Goal: Task Accomplishment & Management: Use online tool/utility

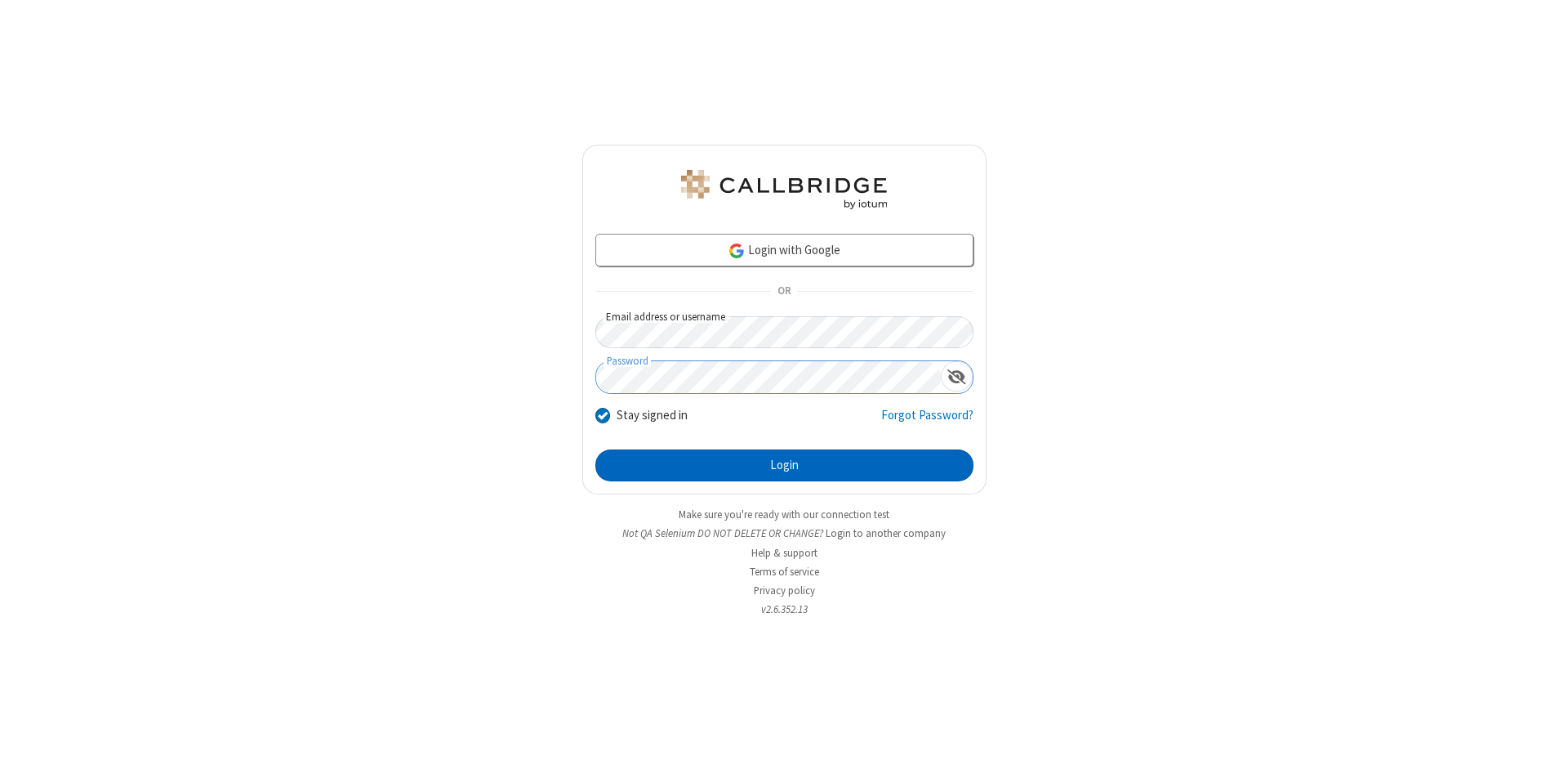
click at [784, 466] on button "Login" at bounding box center [784, 465] width 378 height 33
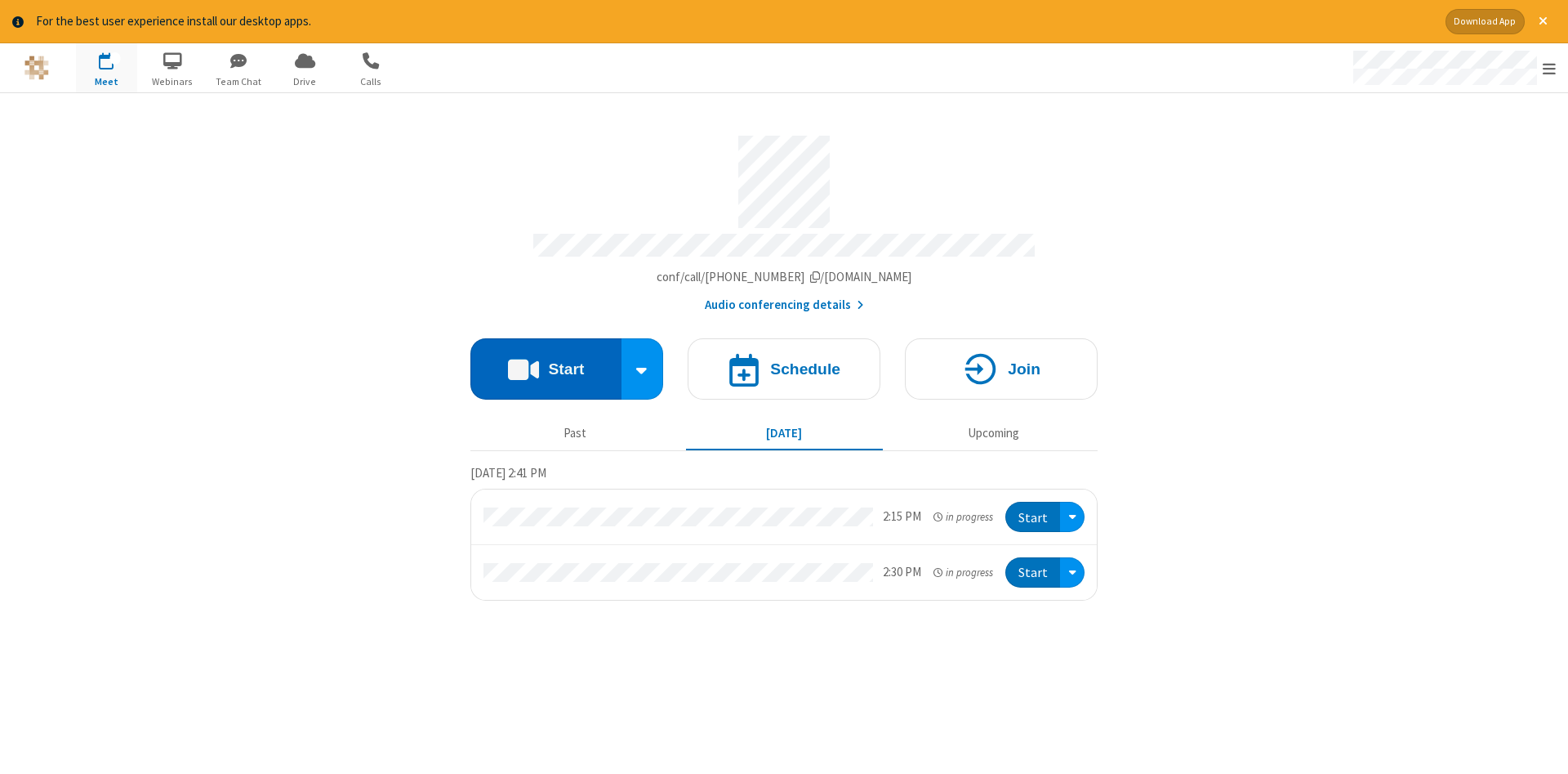
click at [545, 363] on button "Start" at bounding box center [546, 369] width 151 height 62
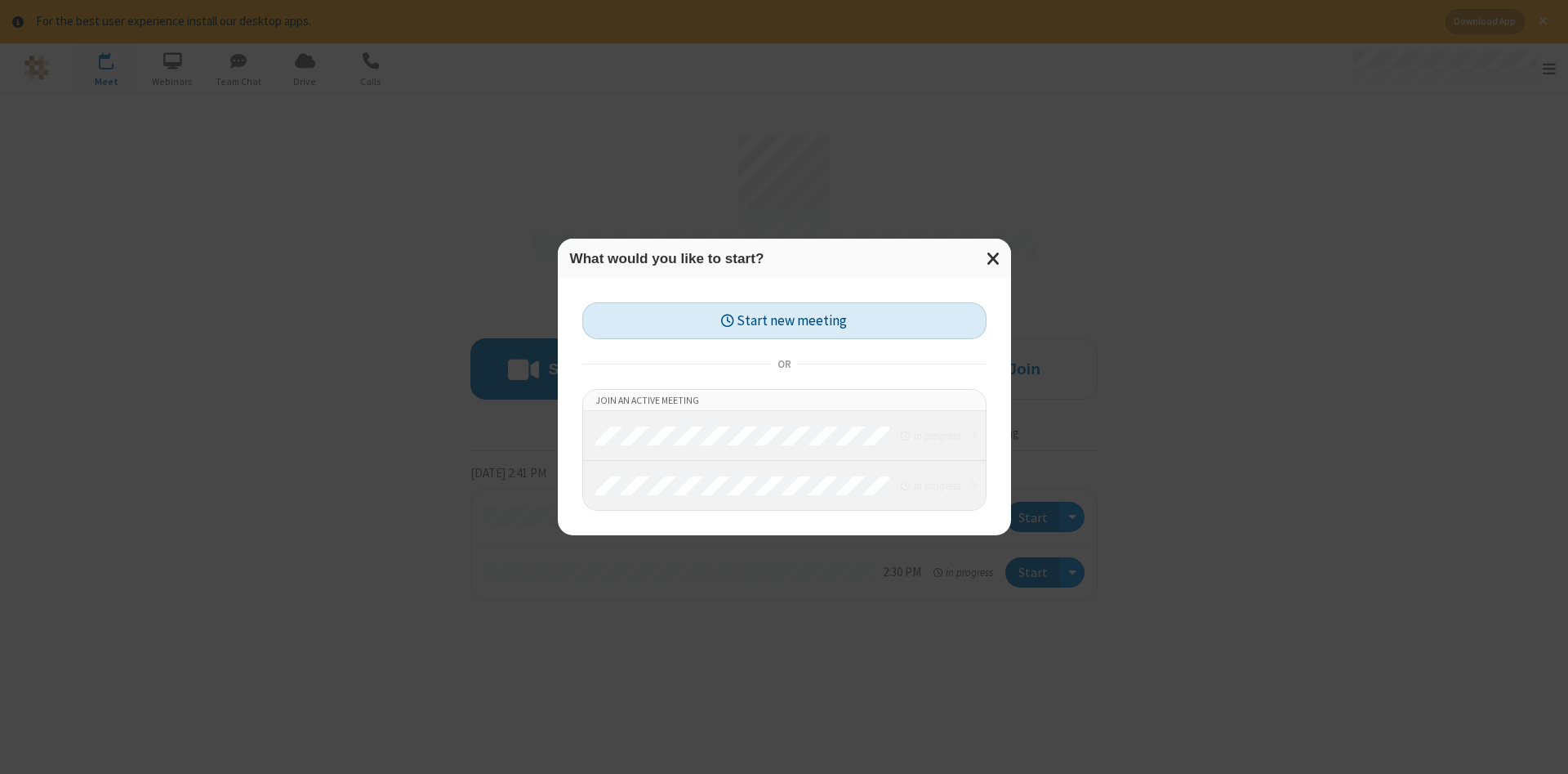
click at [784, 320] on button "Start new meeting" at bounding box center [784, 320] width 404 height 37
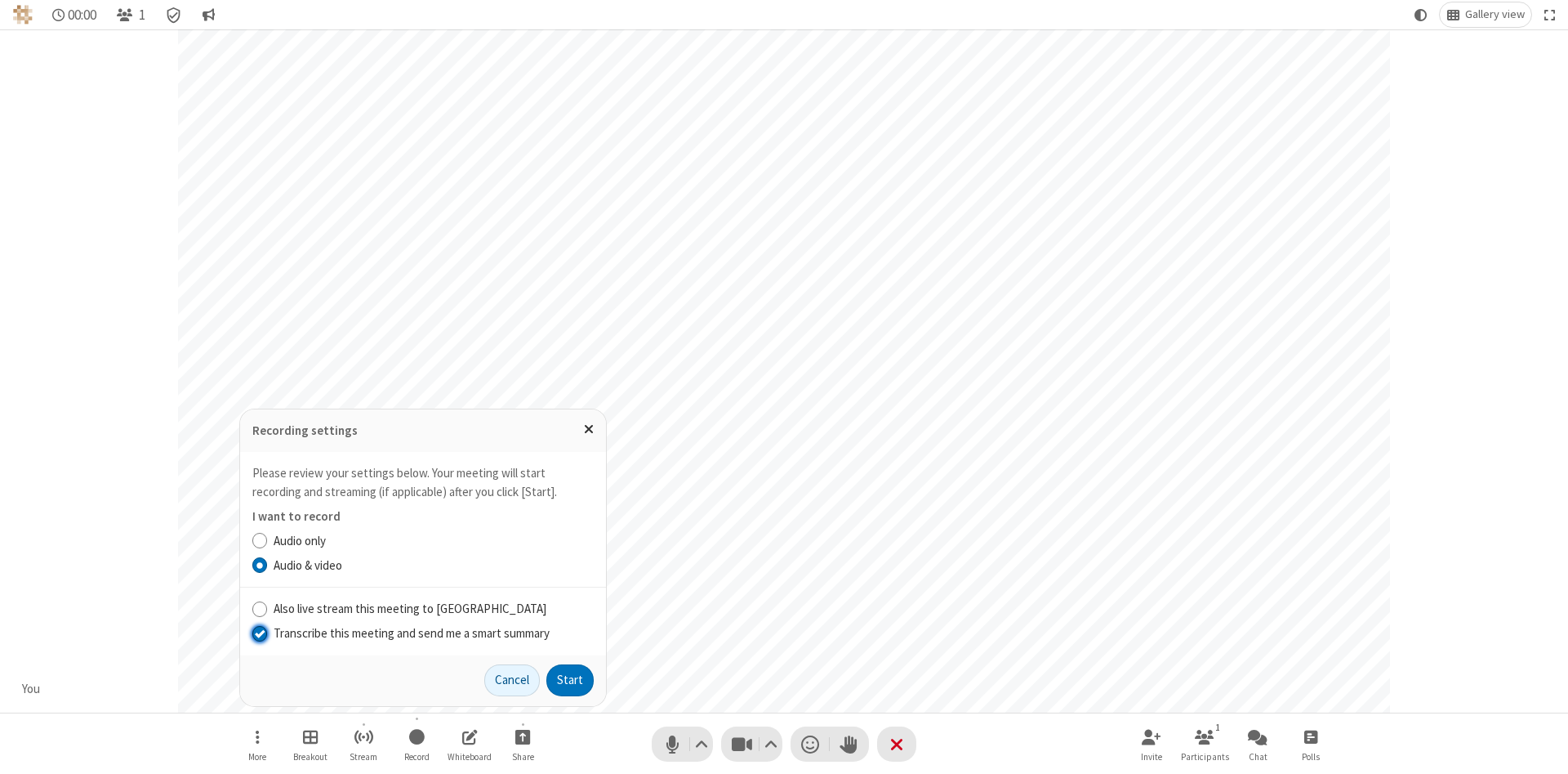
click at [259, 632] on input "Transcribe this meeting and send me a smart summary" at bounding box center [260, 632] width 16 height 17
click at [433, 564] on label "Audio & video" at bounding box center [433, 565] width 320 height 19
click at [268, 564] on input "Audio & video" at bounding box center [260, 564] width 16 height 17
click at [570, 680] on button "Start" at bounding box center [570, 680] width 48 height 33
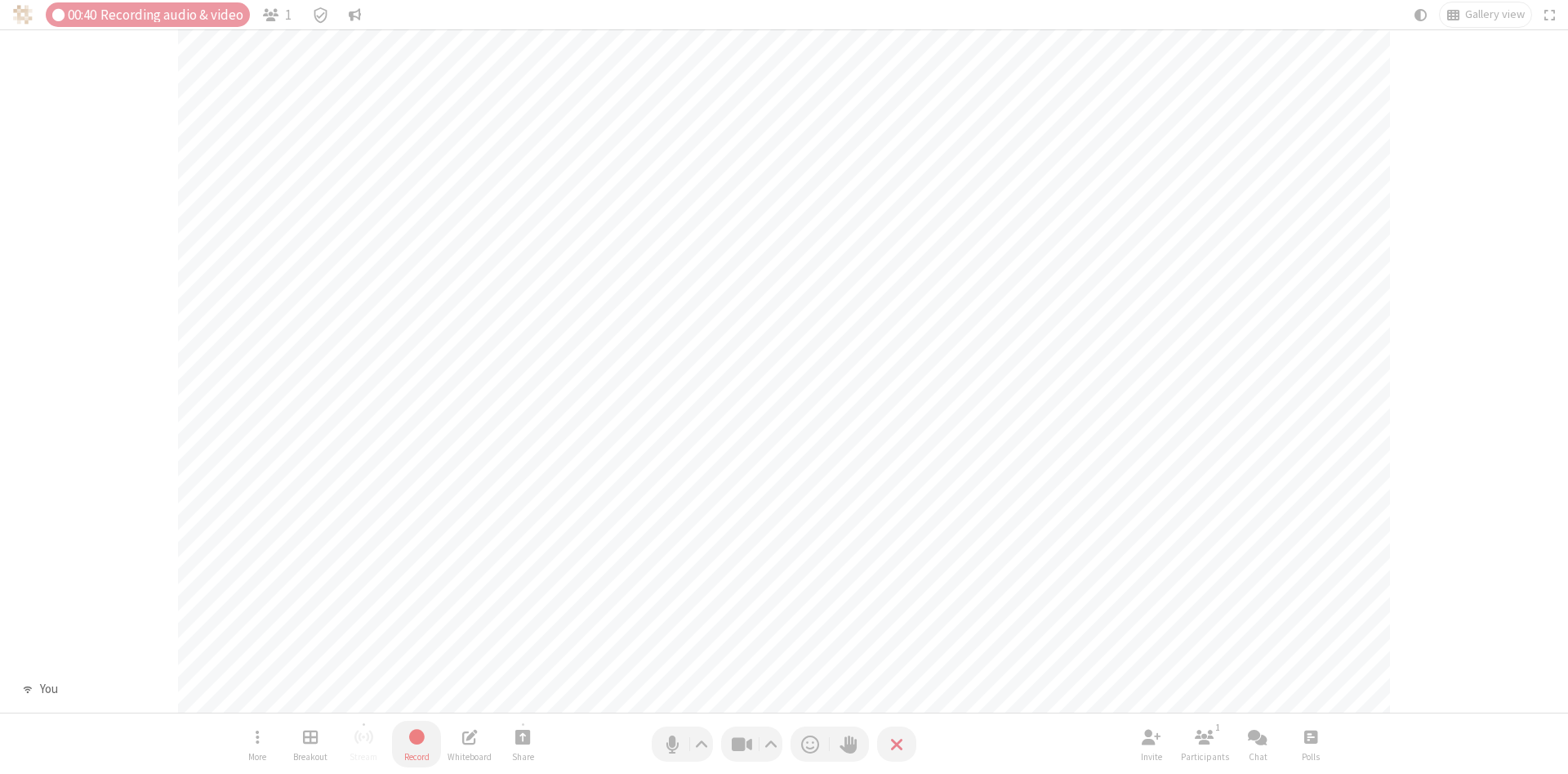
click at [416, 743] on span "Stop recording" at bounding box center [416, 736] width 21 height 22
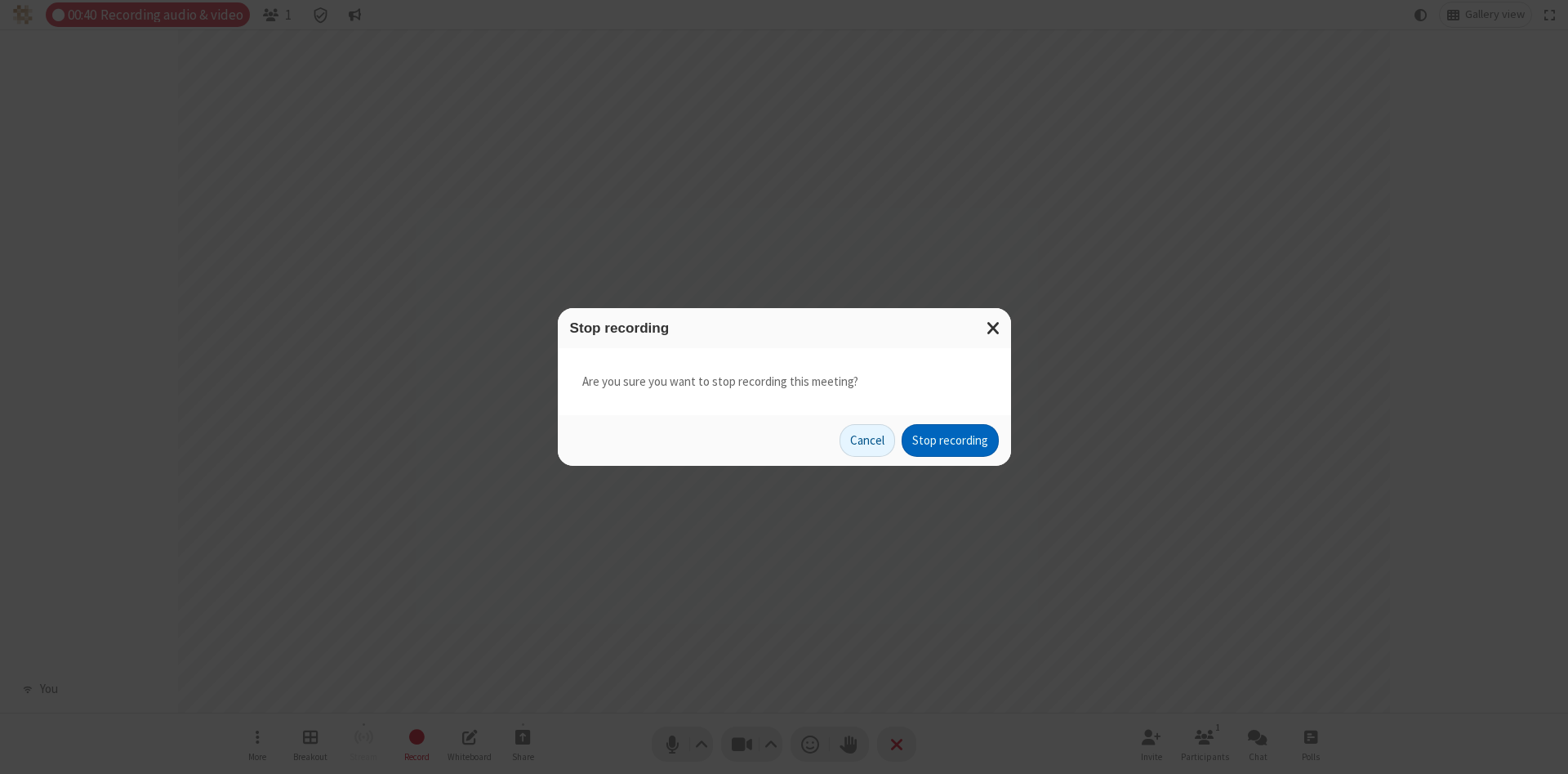
click at [949, 440] on button "Stop recording" at bounding box center [950, 440] width 97 height 33
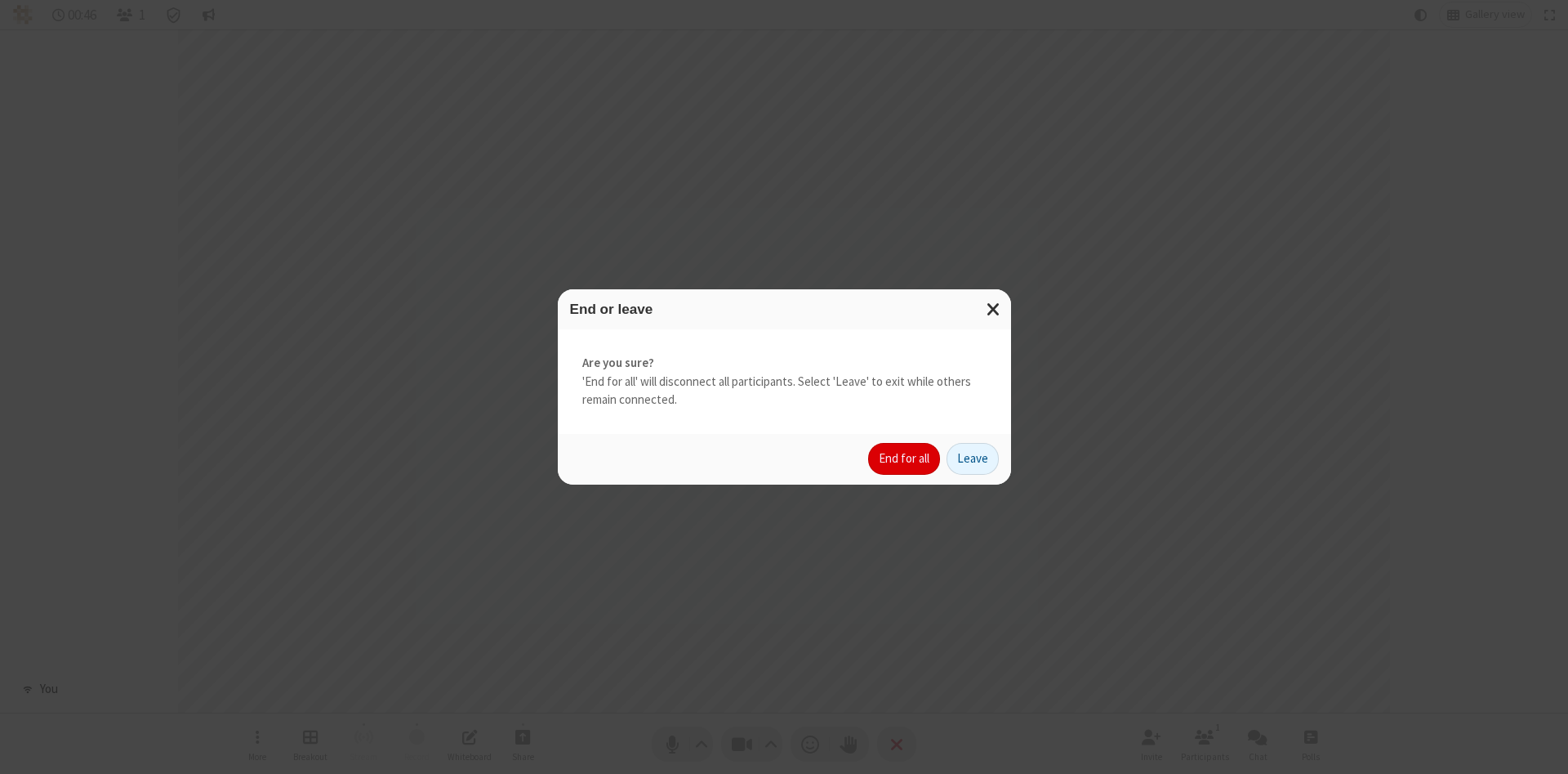
click at [905, 458] on button "End for all" at bounding box center [904, 459] width 71 height 33
